Goal: Transaction & Acquisition: Purchase product/service

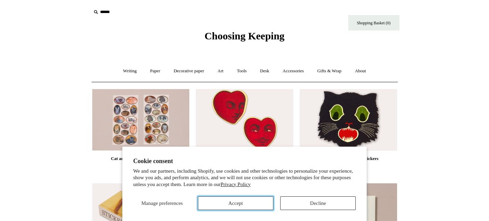
click at [234, 206] on button "Accept" at bounding box center [236, 203] width 76 height 14
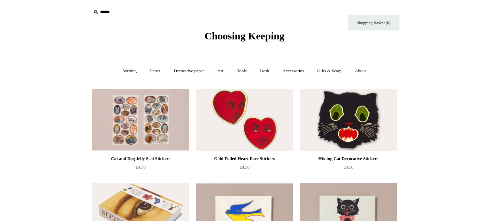
click at [355, 125] on img at bounding box center [348, 120] width 97 height 62
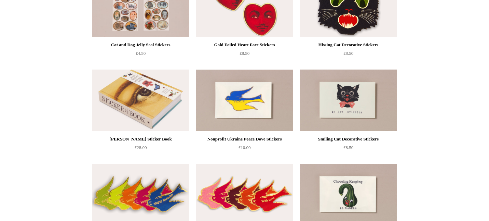
scroll to position [118, 0]
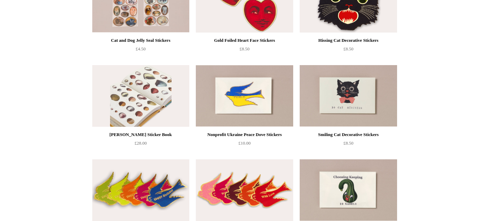
click at [153, 99] on img at bounding box center [140, 96] width 97 height 62
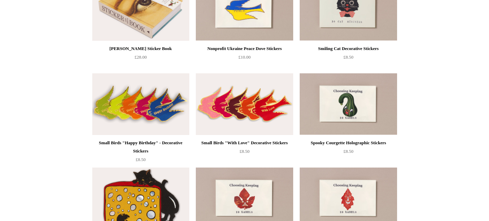
scroll to position [216, 0]
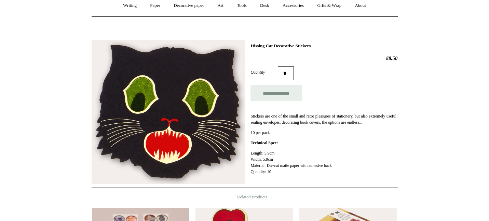
scroll to position [64, 0]
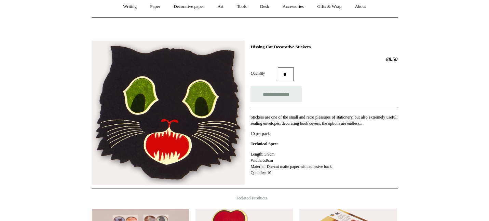
click at [291, 76] on input "*" at bounding box center [286, 74] width 16 height 14
type input "*"
click at [280, 91] on input "**********" at bounding box center [276, 93] width 51 height 15
type input "**********"
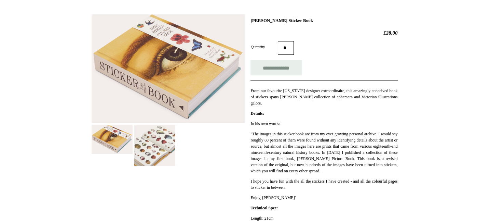
scroll to position [88, 0]
